Goal: Task Accomplishment & Management: Use online tool/utility

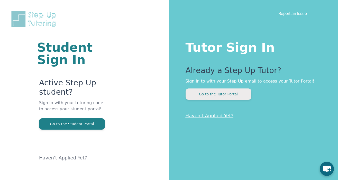
click at [208, 95] on button "Go to the Tutor Portal" at bounding box center [218, 93] width 66 height 11
click at [214, 95] on button "Go to the Tutor Portal" at bounding box center [218, 93] width 66 height 11
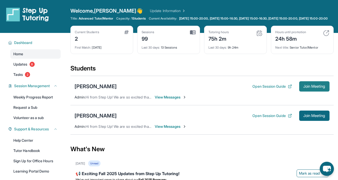
click at [299, 91] on button "Join Meeting" at bounding box center [314, 86] width 30 height 10
